Goal: Check status: Check status

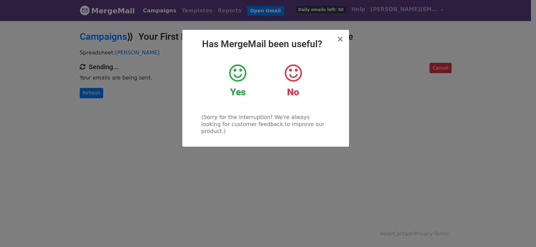
click at [90, 91] on div "× Has MergeMail been useful? Yes No (Sorry for the interruption! We're always l…" at bounding box center [268, 133] width 536 height 227
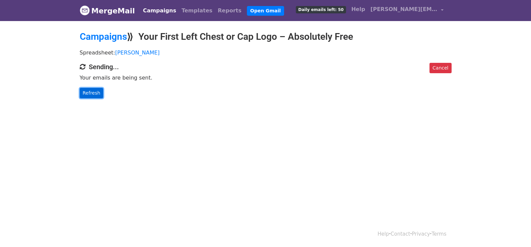
click at [90, 91] on link "Refresh" at bounding box center [92, 93] width 24 height 10
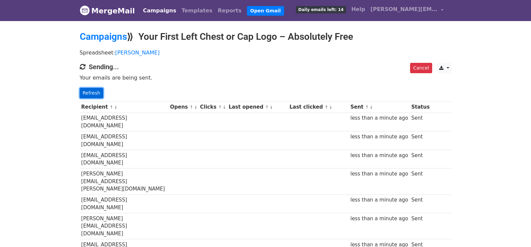
click at [92, 91] on link "Refresh" at bounding box center [92, 93] width 24 height 10
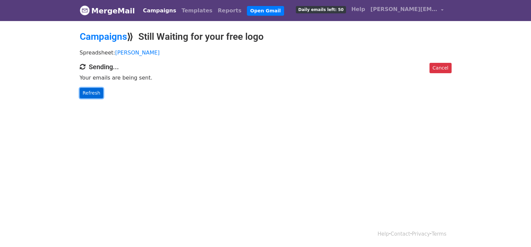
click at [95, 92] on link "Refresh" at bounding box center [92, 93] width 24 height 10
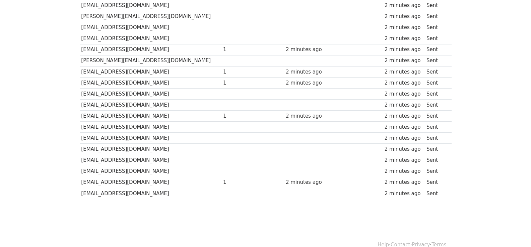
scroll to position [477, 0]
